Goal: Find specific page/section: Find specific page/section

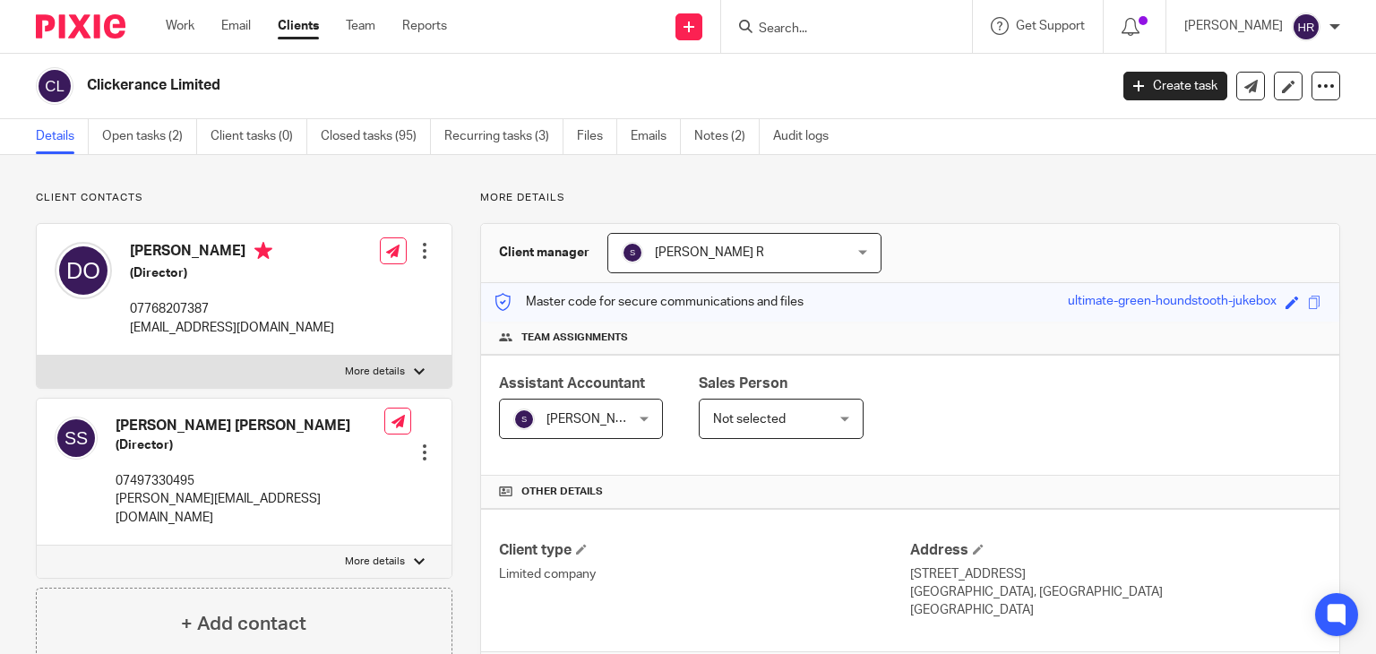
click at [780, 35] on input "Search" at bounding box center [837, 30] width 161 height 16
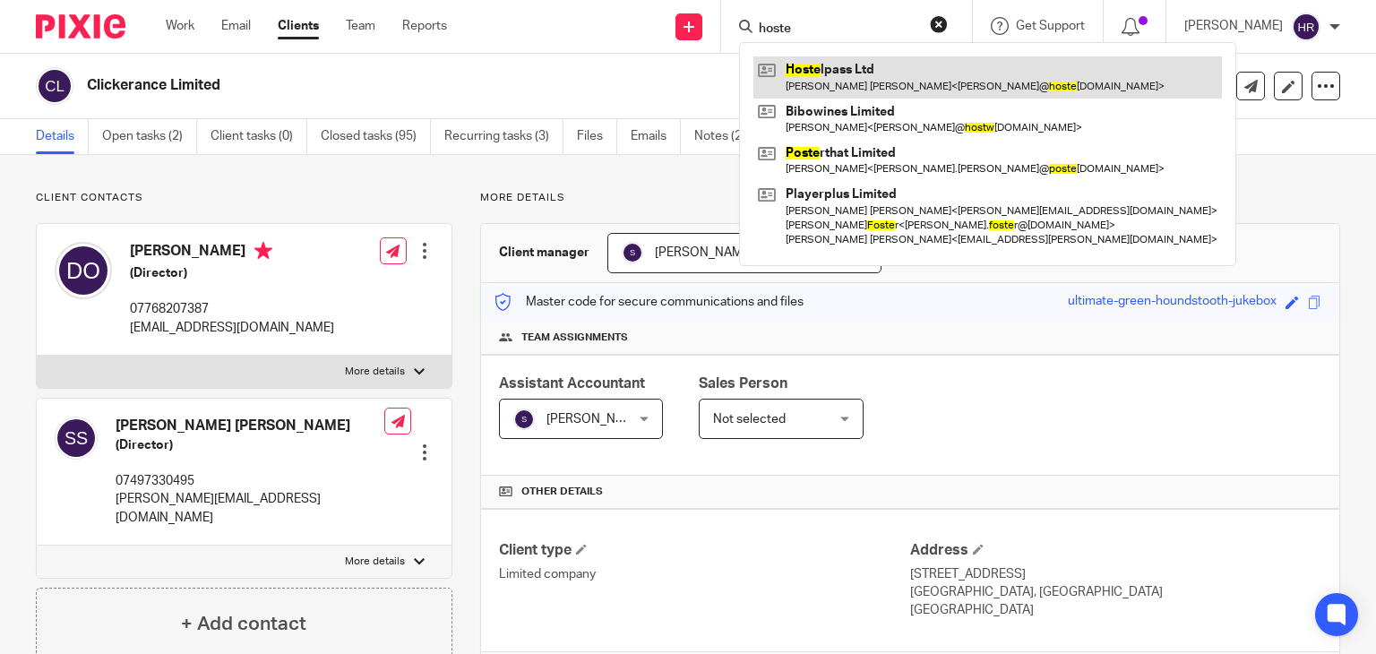
type input "hoste"
click at [796, 87] on link at bounding box center [988, 76] width 469 height 41
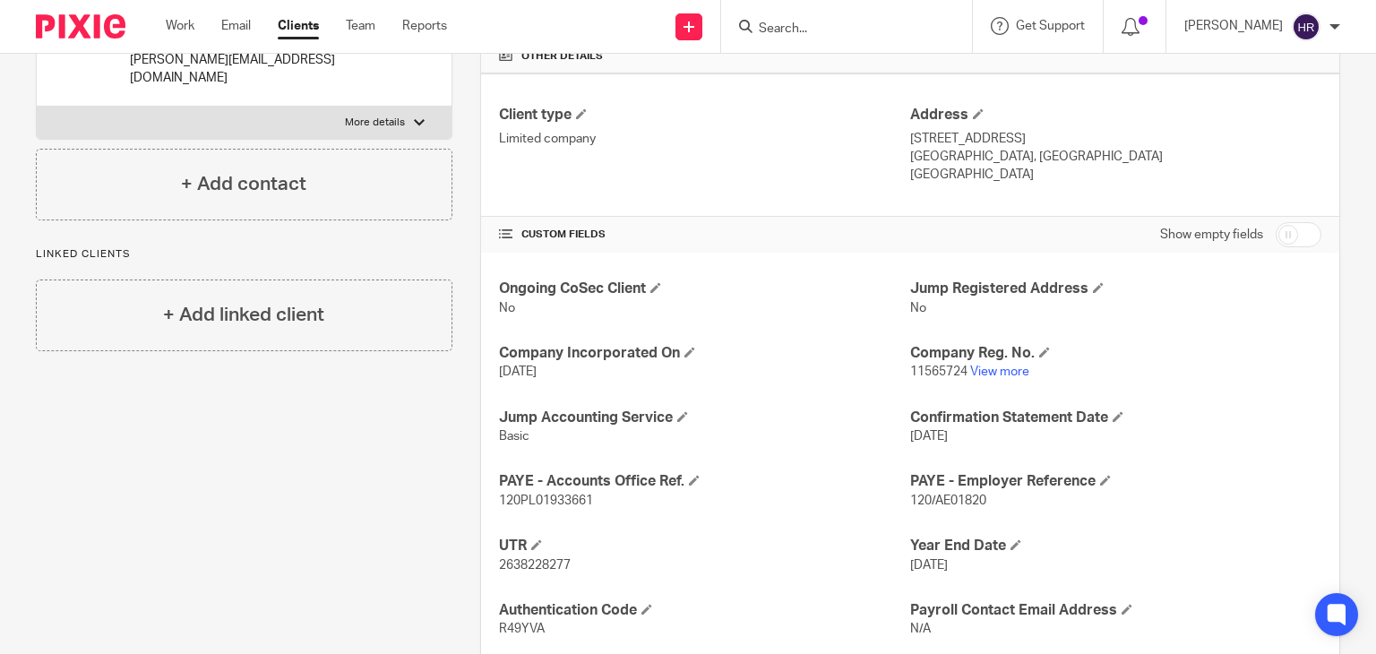
scroll to position [547, 0]
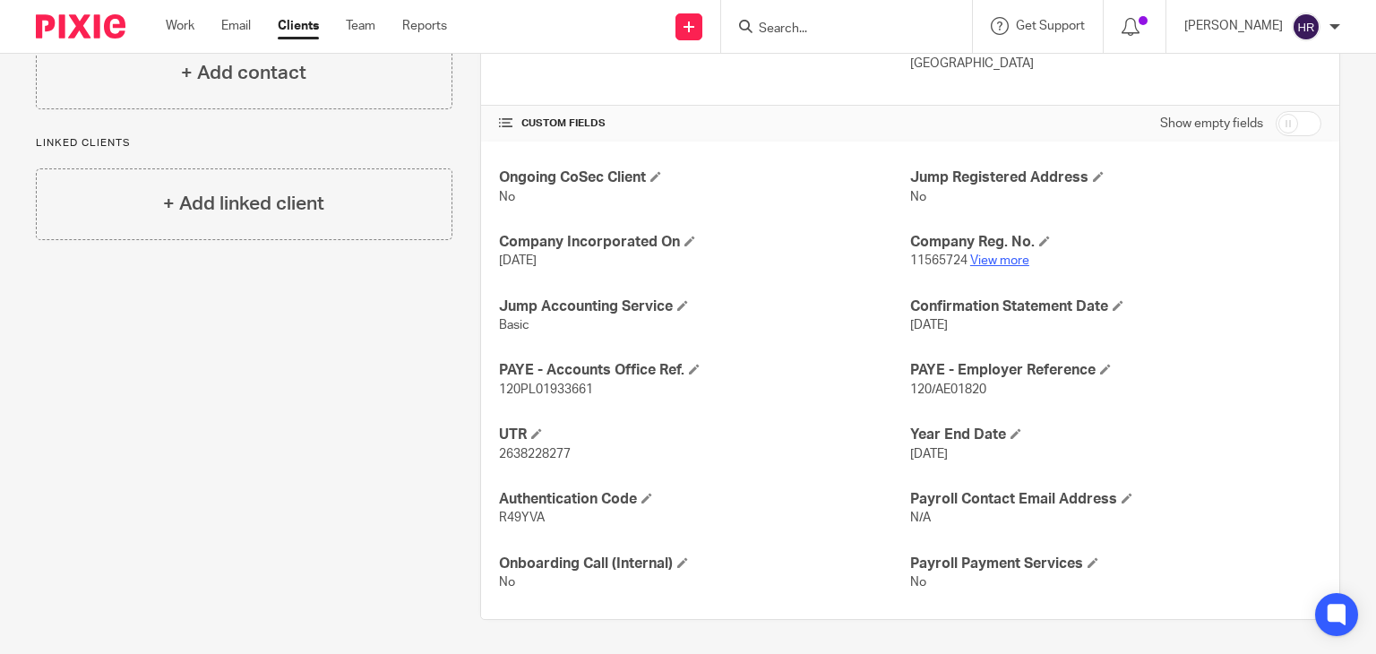
click at [978, 254] on link "View more" at bounding box center [999, 260] width 59 height 13
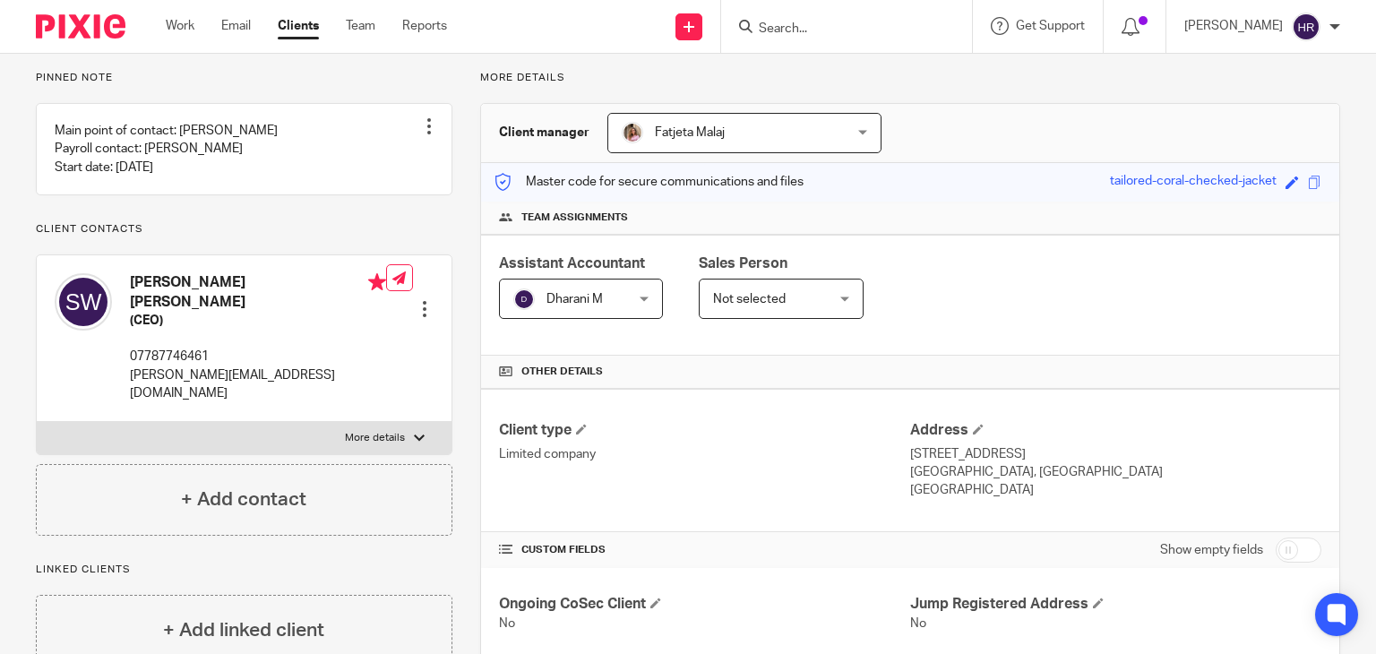
scroll to position [0, 0]
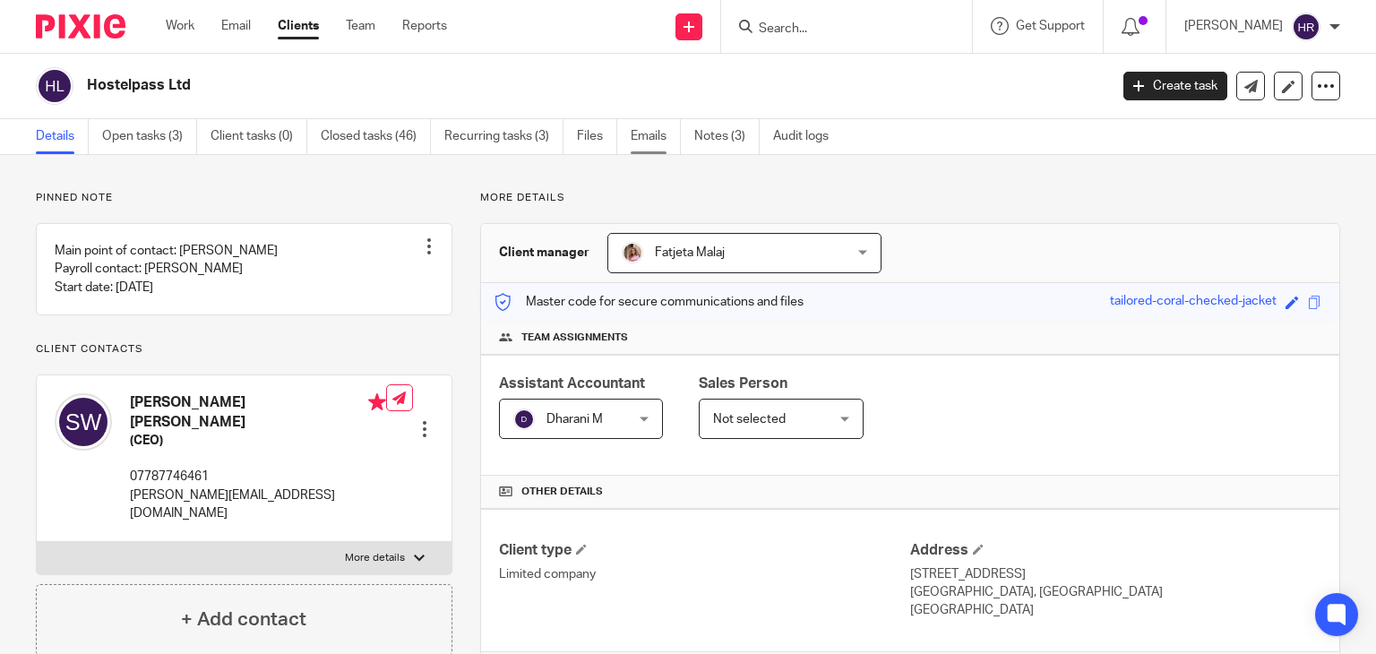
click at [663, 143] on link "Emails" at bounding box center [656, 136] width 50 height 35
